Goal: Communication & Community: Ask a question

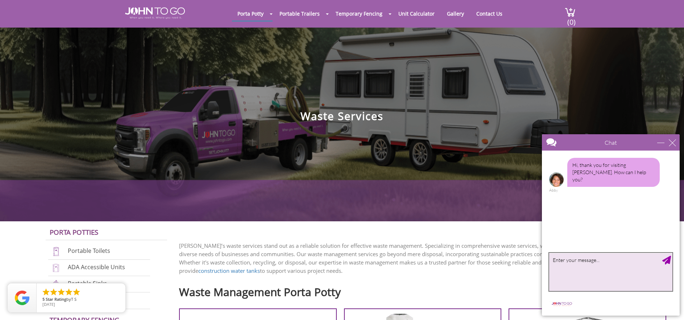
click at [567, 273] on textarea "type your message" at bounding box center [610, 272] width 123 height 38
click at [575, 266] on textarea "I have a question regarding your services. We have serveral Rv" at bounding box center [610, 272] width 123 height 38
click at [589, 268] on textarea "I have a question regarding your services. We have several Rv" at bounding box center [610, 272] width 123 height 38
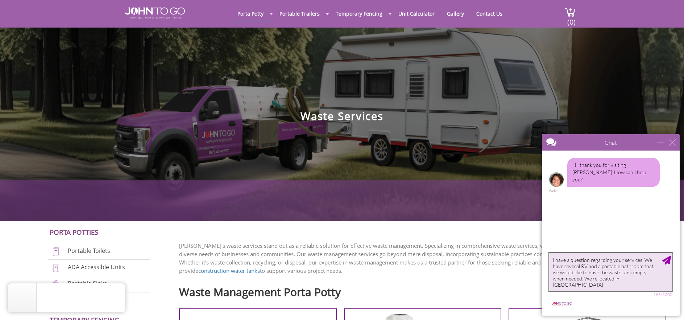
type textarea "I have a question regarding your services. We have several RV and a portable ba…"
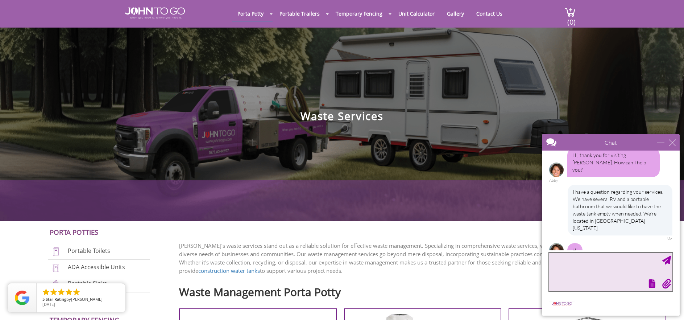
scroll to position [41, 0]
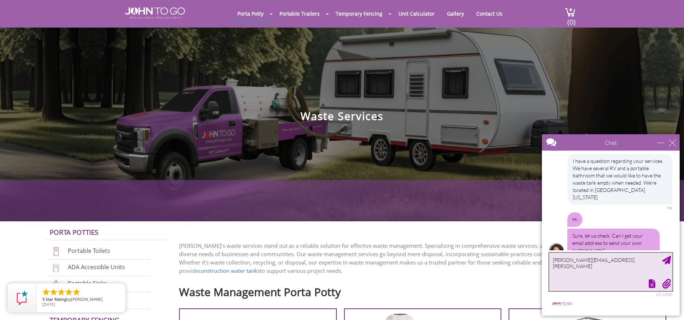
type textarea "[PERSON_NAME][EMAIL_ADDRESS][PERSON_NAME][DOMAIN_NAME]"
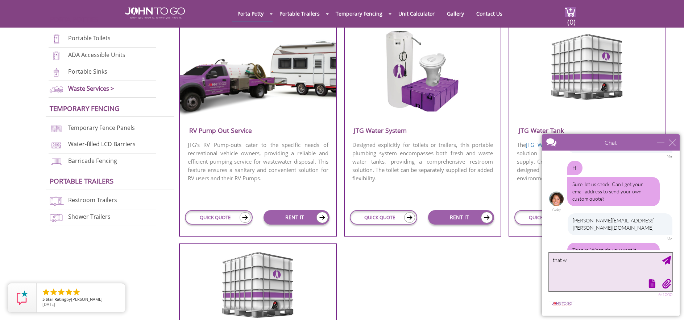
scroll to position [114, 0]
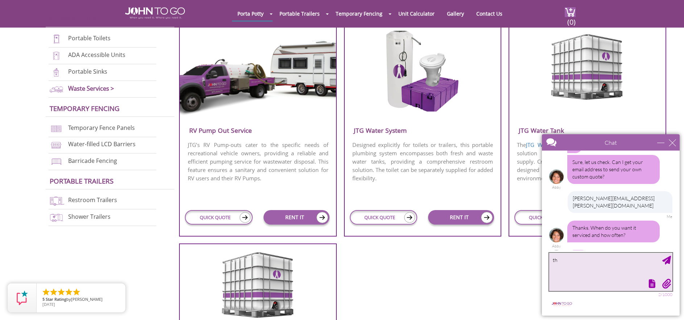
type textarea "t"
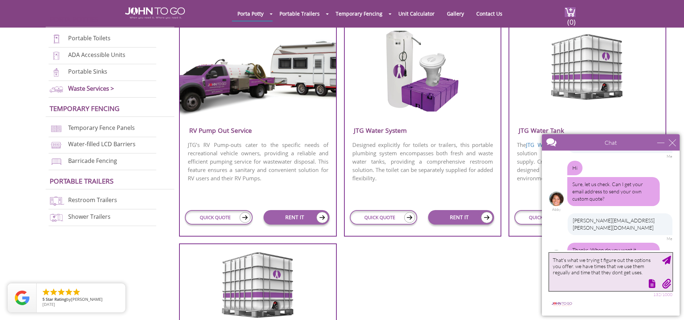
click at [602, 272] on textarea "That's what we trying t figure out the options you offer. we have times that we…" at bounding box center [610, 272] width 123 height 38
click at [600, 273] on textarea "That's what we trying t figure out the options you offer. we have times that we…" at bounding box center [610, 272] width 123 height 38
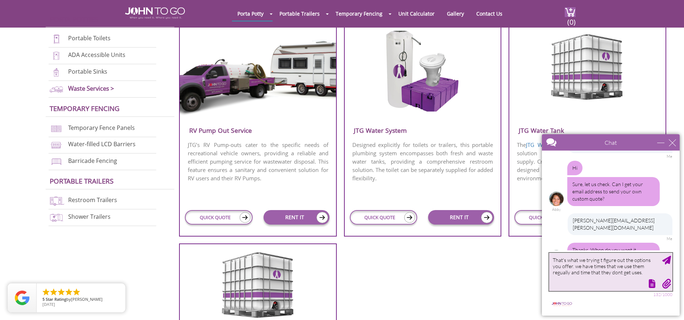
click at [600, 273] on textarea "That's what we trying t figure out the options you offer. we have times that we…" at bounding box center [610, 272] width 123 height 38
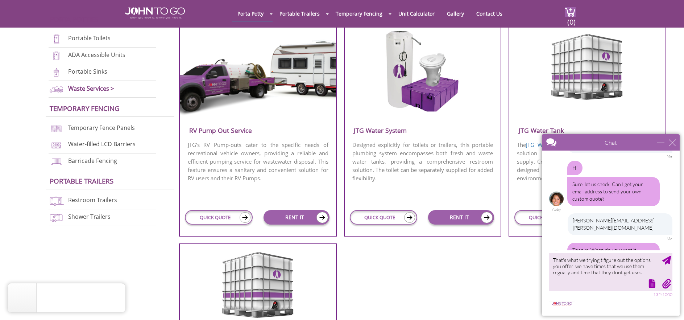
click at [590, 284] on div at bounding box center [609, 283] width 125 height 10
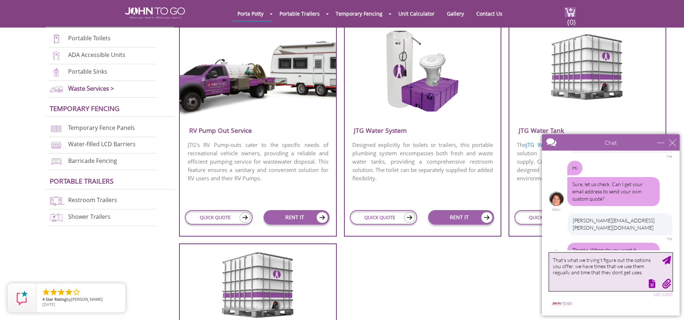
click at [637, 267] on textarea "That's what we trying t figure out the options you offer. we have times that we…" at bounding box center [610, 272] width 123 height 38
click at [625, 271] on textarea "That's what we trying t figure out the options you offer. we have times that we…" at bounding box center [610, 272] width 123 height 38
type textarea "That's what we trying t figure out the options you offer. we have times that we…"
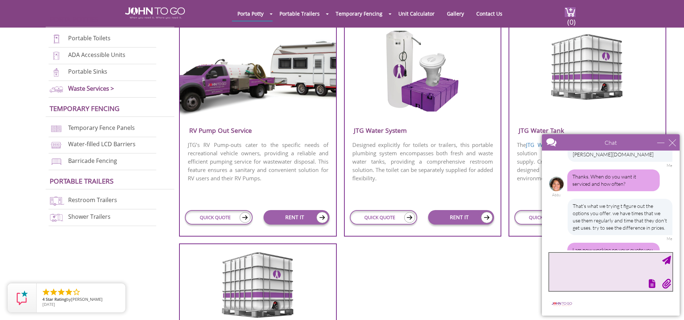
scroll to position [187, 0]
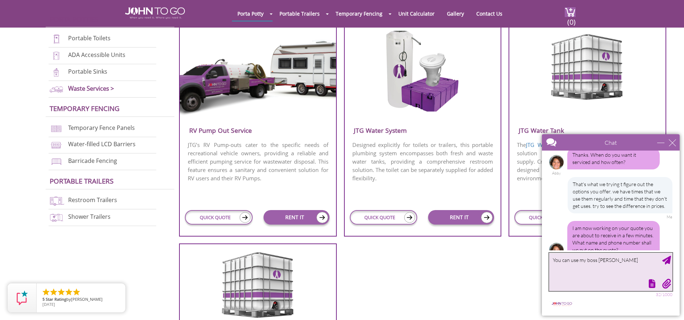
type textarea "You can use my boss [PERSON_NAME]"
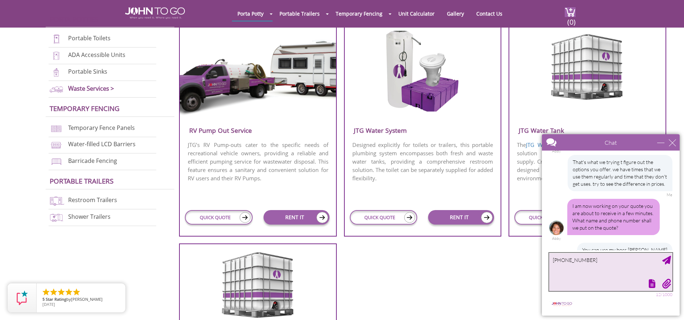
type textarea "[PHONE_NUMBER]"
click at [666, 264] on div "Send Message" at bounding box center [666, 259] width 9 height 9
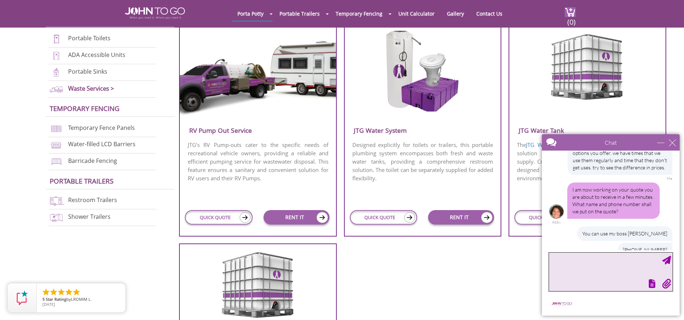
scroll to position [254, 0]
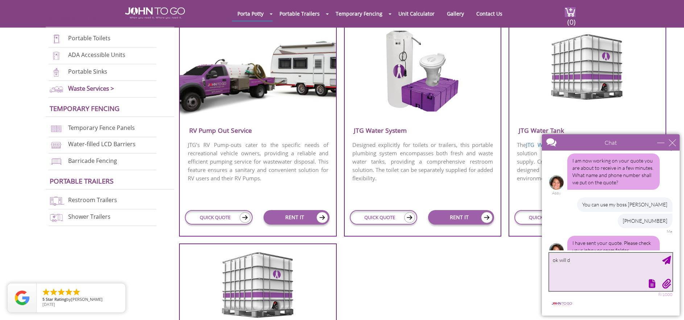
type textarea "ok will do"
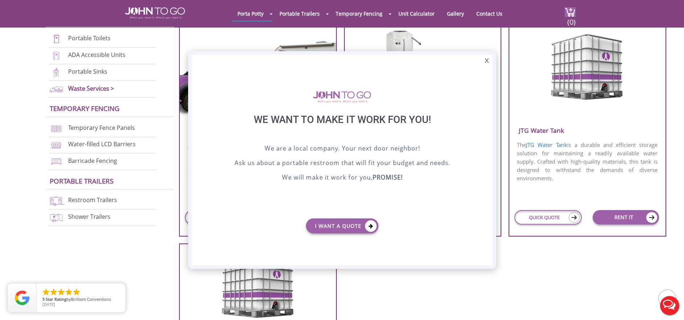
scroll to position [0, 0]
